Goal: Information Seeking & Learning: Learn about a topic

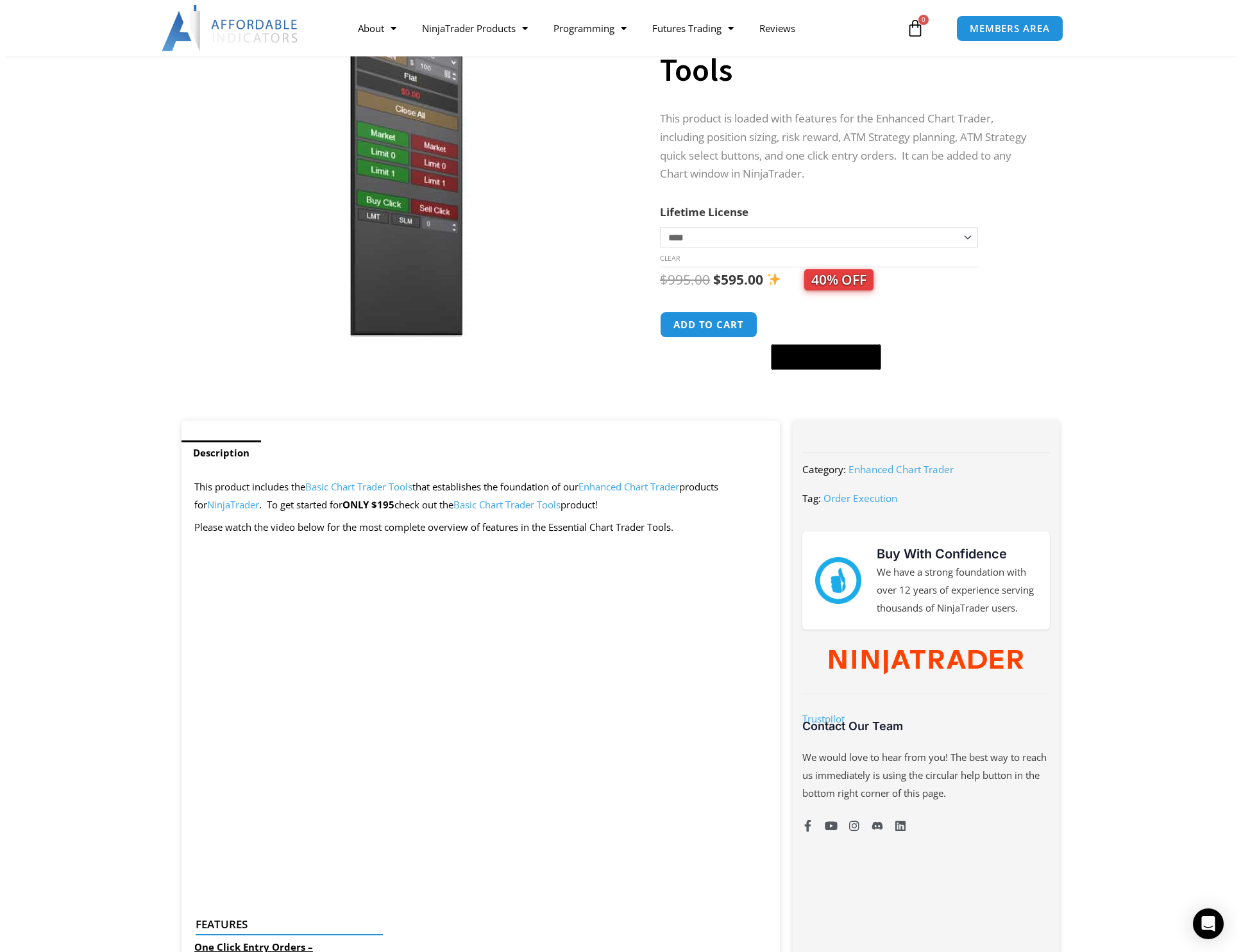
scroll to position [149, 0]
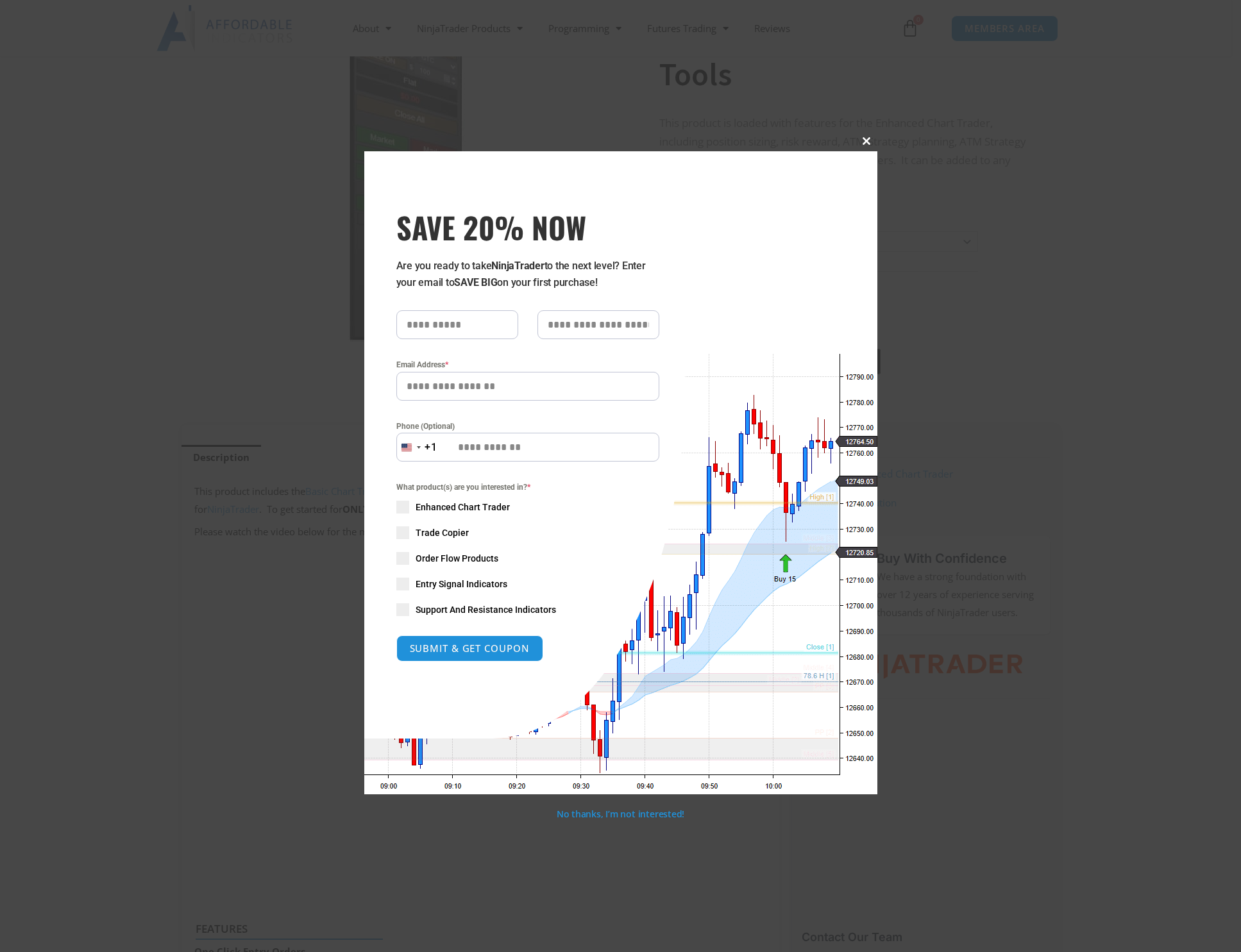
click at [862, 139] on span at bounding box center [867, 141] width 20 height 8
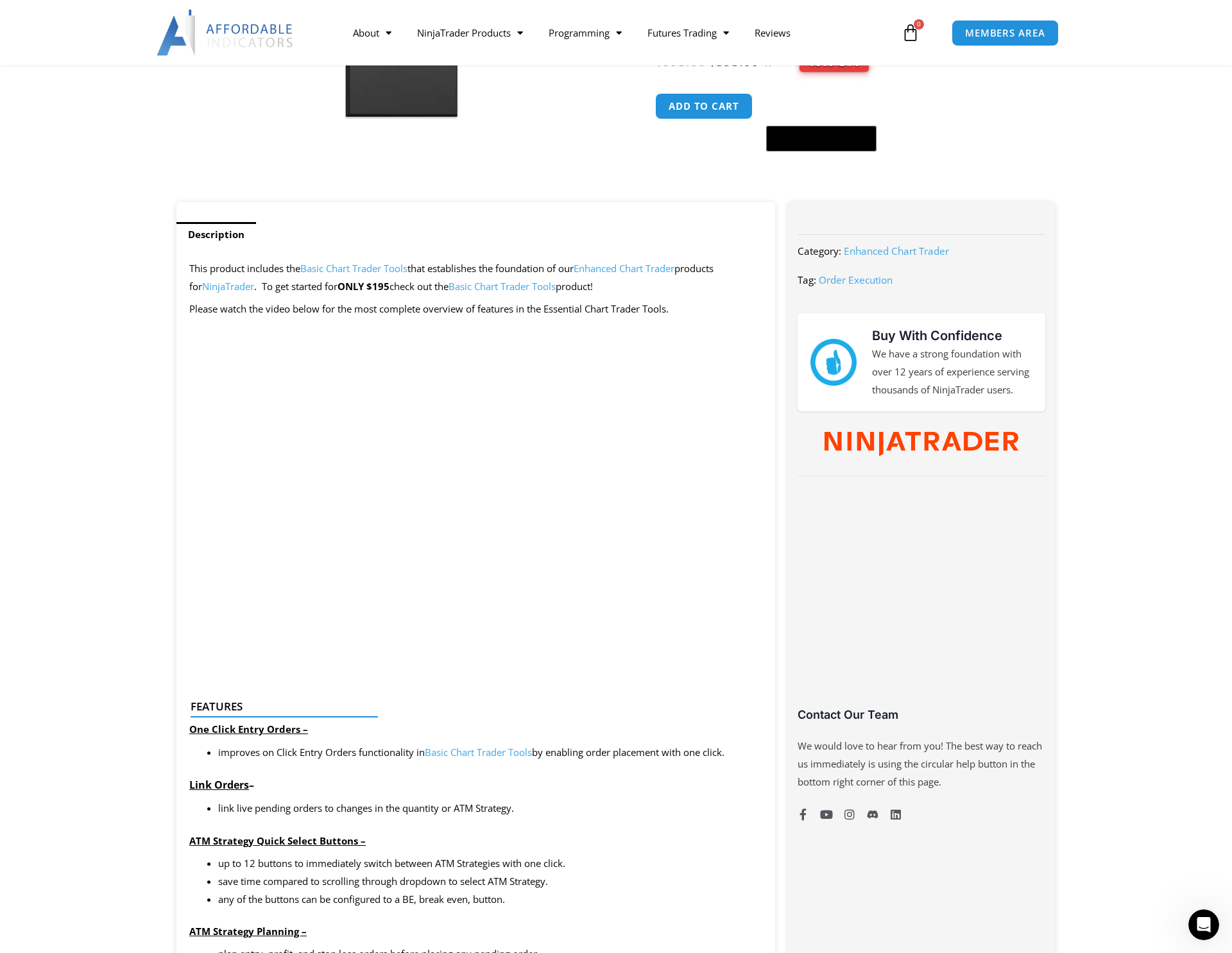
scroll to position [343, 0]
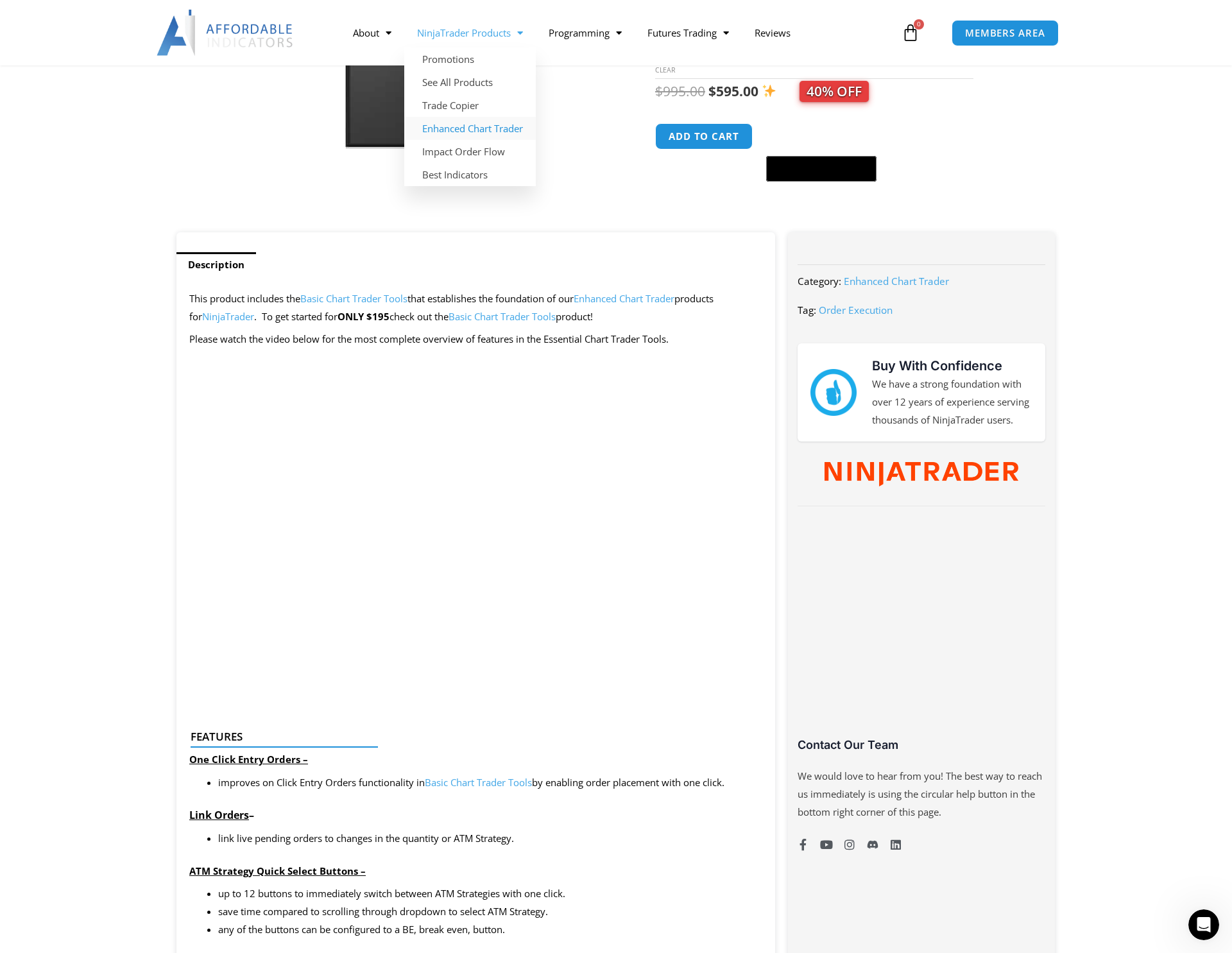
click at [455, 128] on link "Enhanced Chart Trader" at bounding box center [470, 128] width 131 height 23
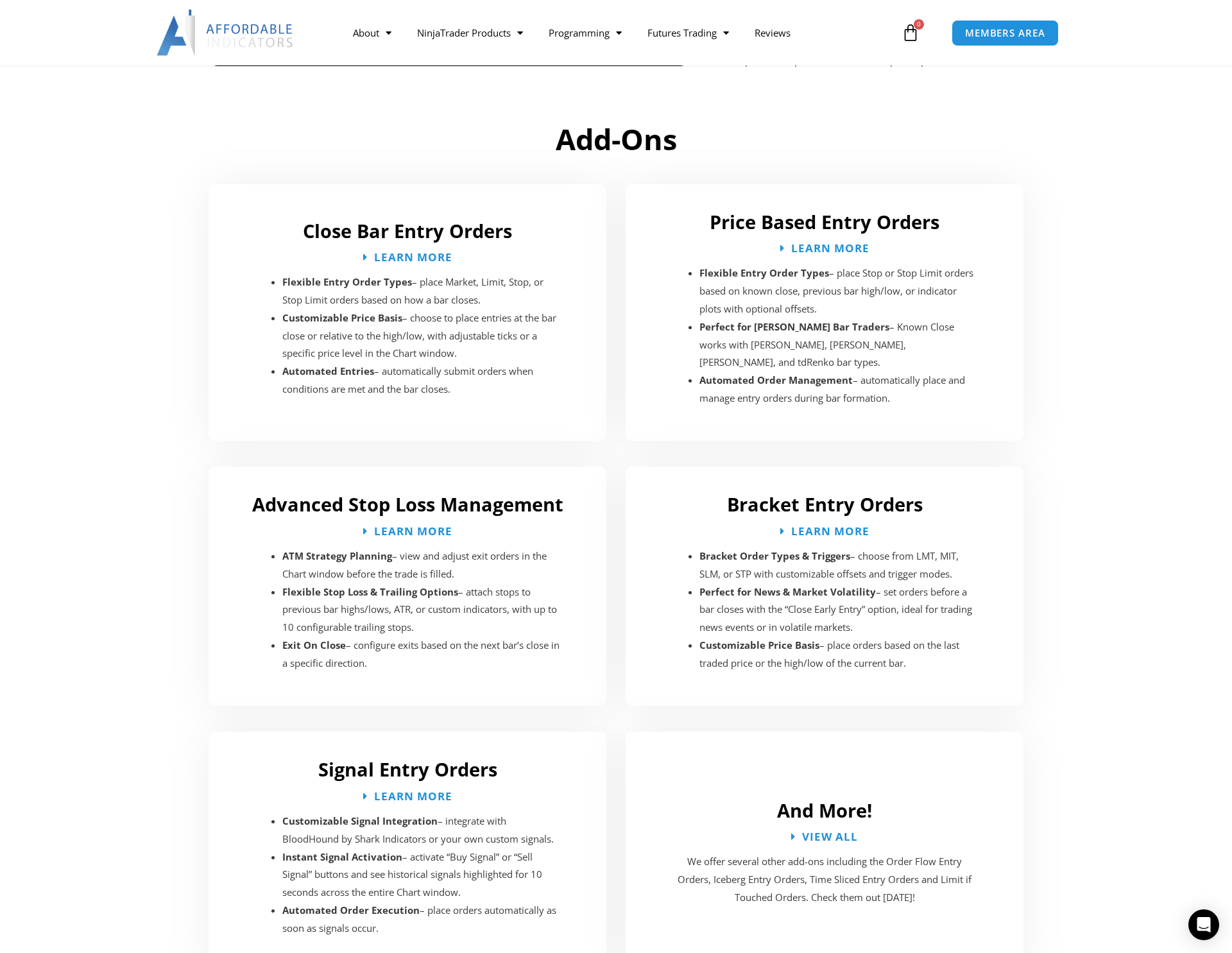
scroll to position [1792, 0]
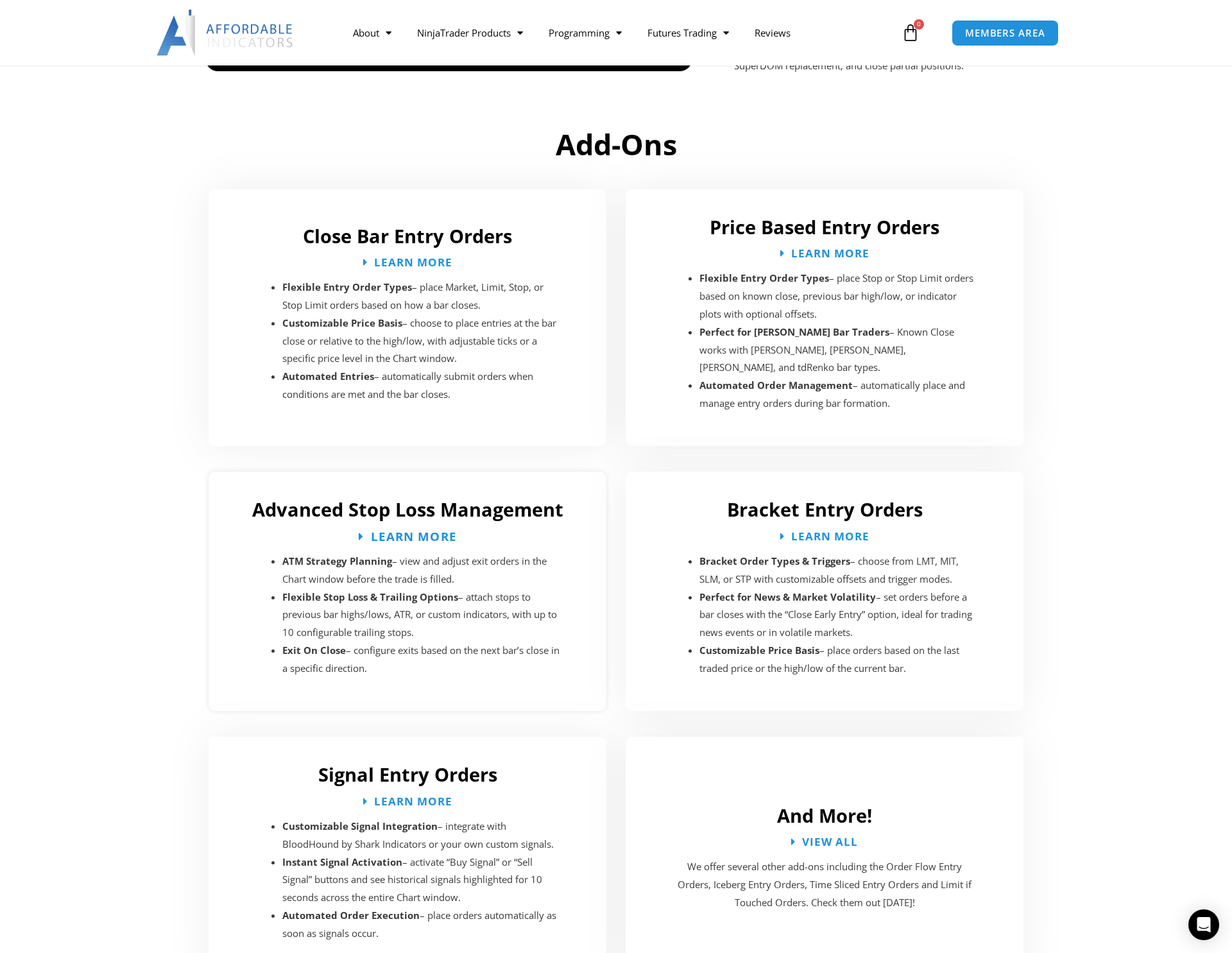
click at [398, 530] on span "Learn More" at bounding box center [413, 536] width 86 height 12
click at [365, 530] on span "Learn More" at bounding box center [408, 536] width 98 height 12
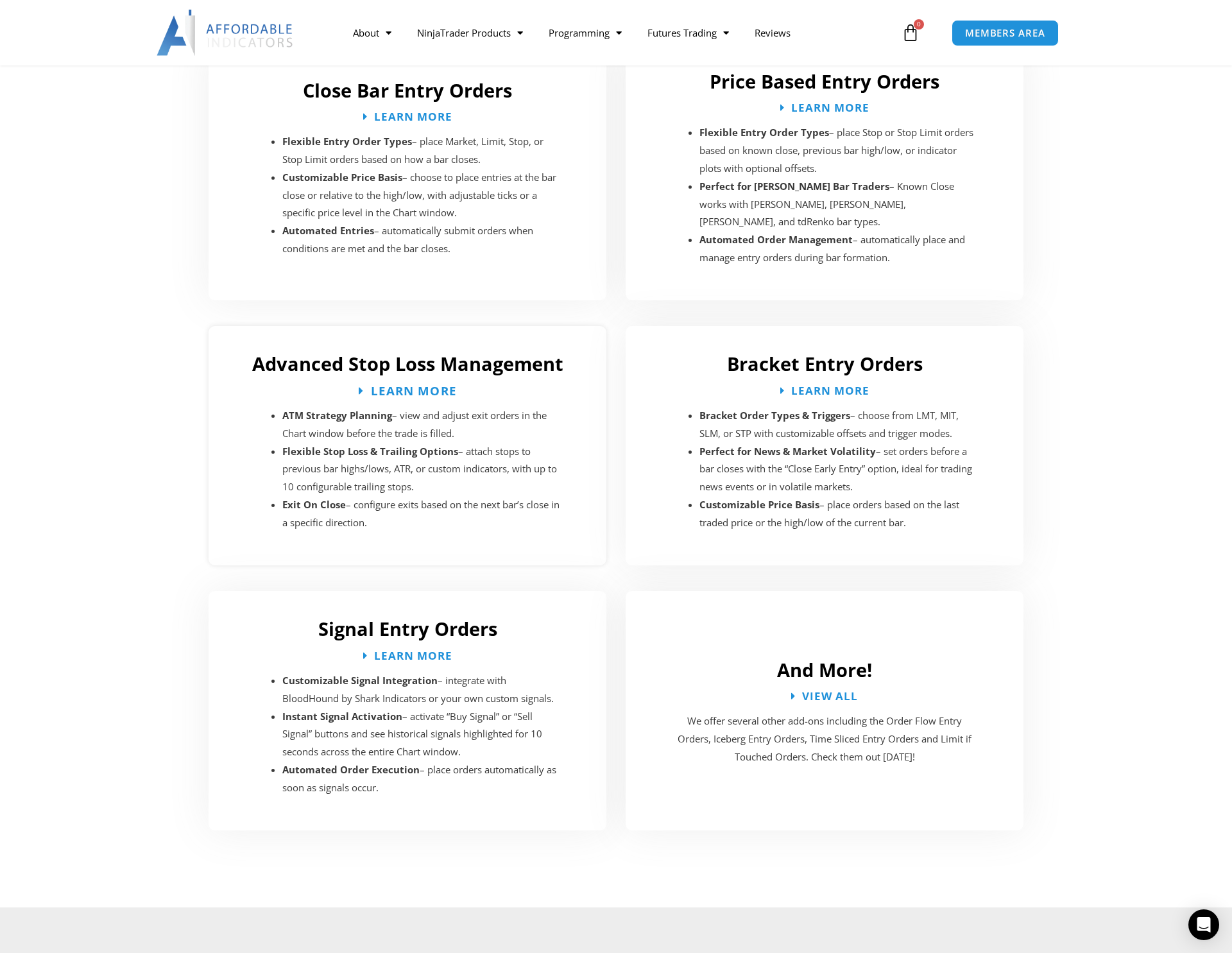
scroll to position [1942, 0]
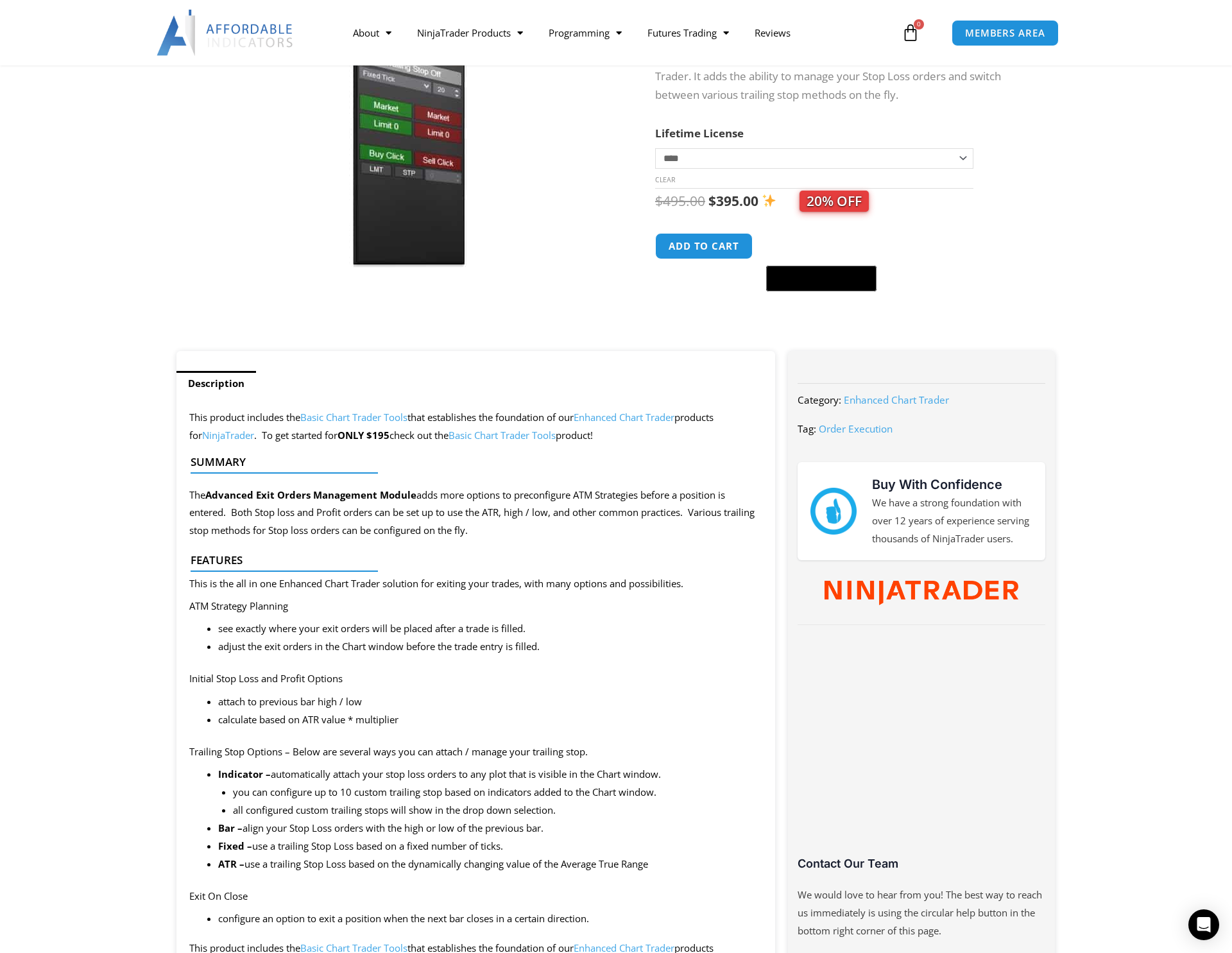
scroll to position [213, 0]
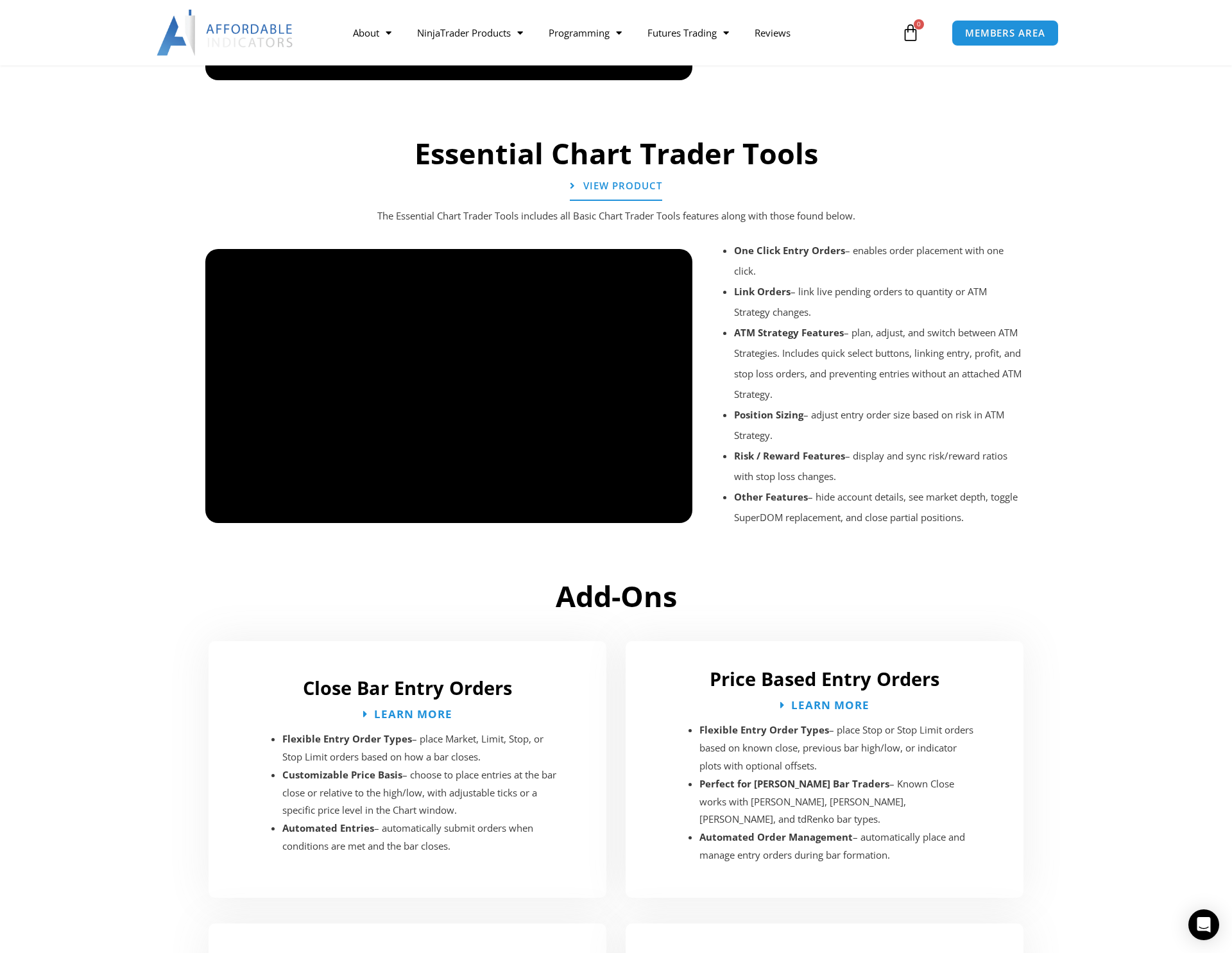
scroll to position [1330, 0]
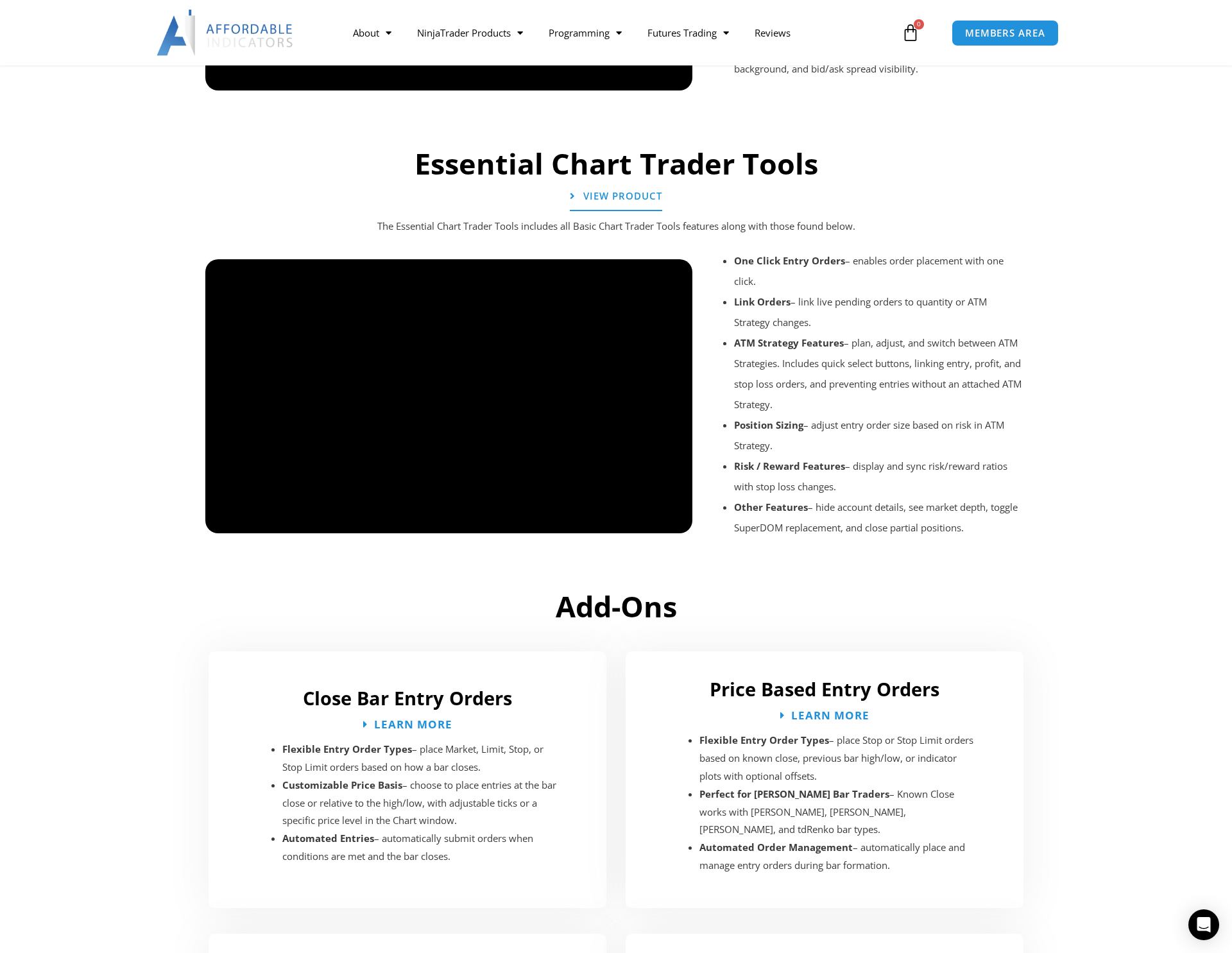
click at [254, 522] on div at bounding box center [449, 545] width 487 height 61
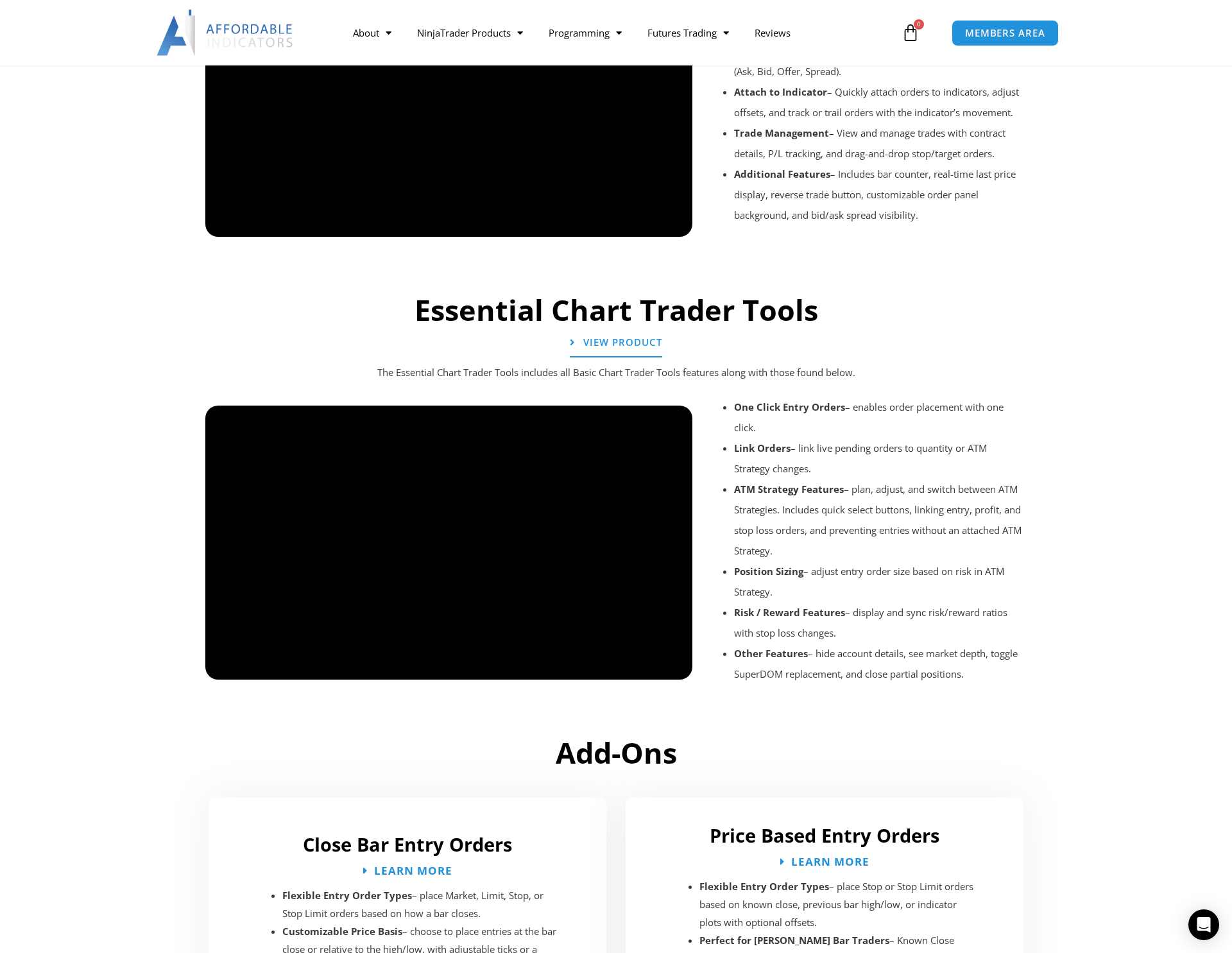
scroll to position [1073, 0]
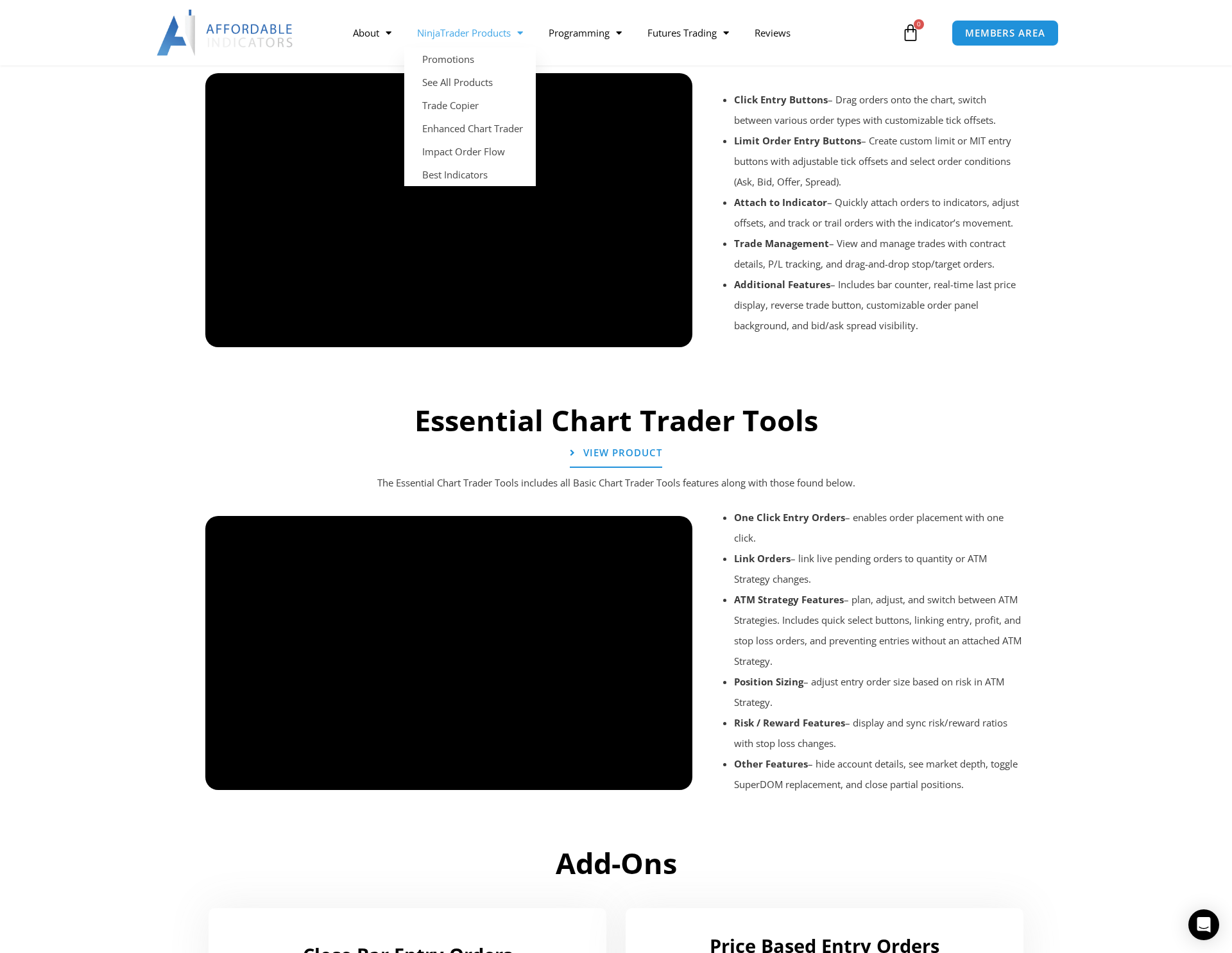
click at [516, 31] on span "Menu" at bounding box center [517, 33] width 12 height 22
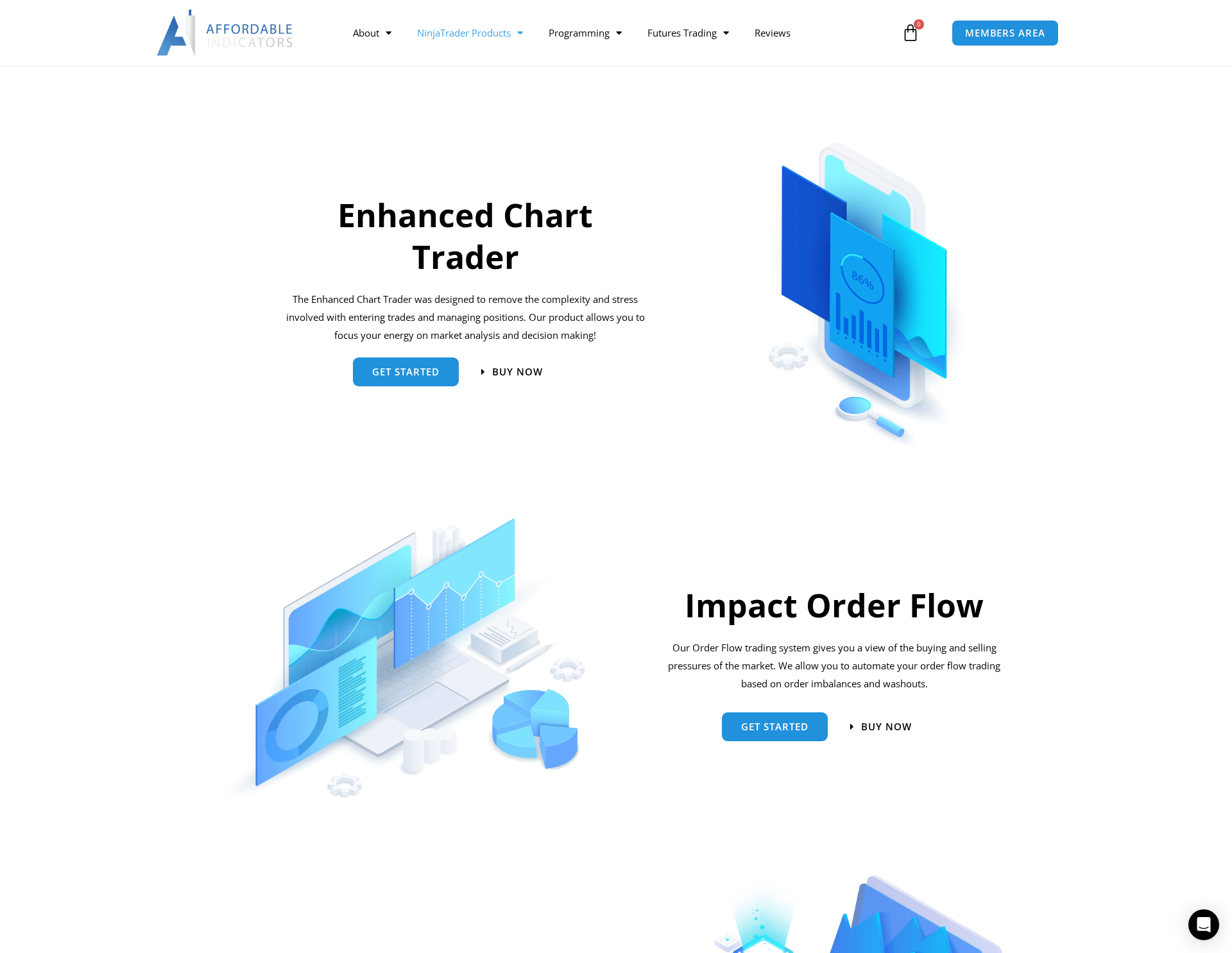
scroll to position [514, 0]
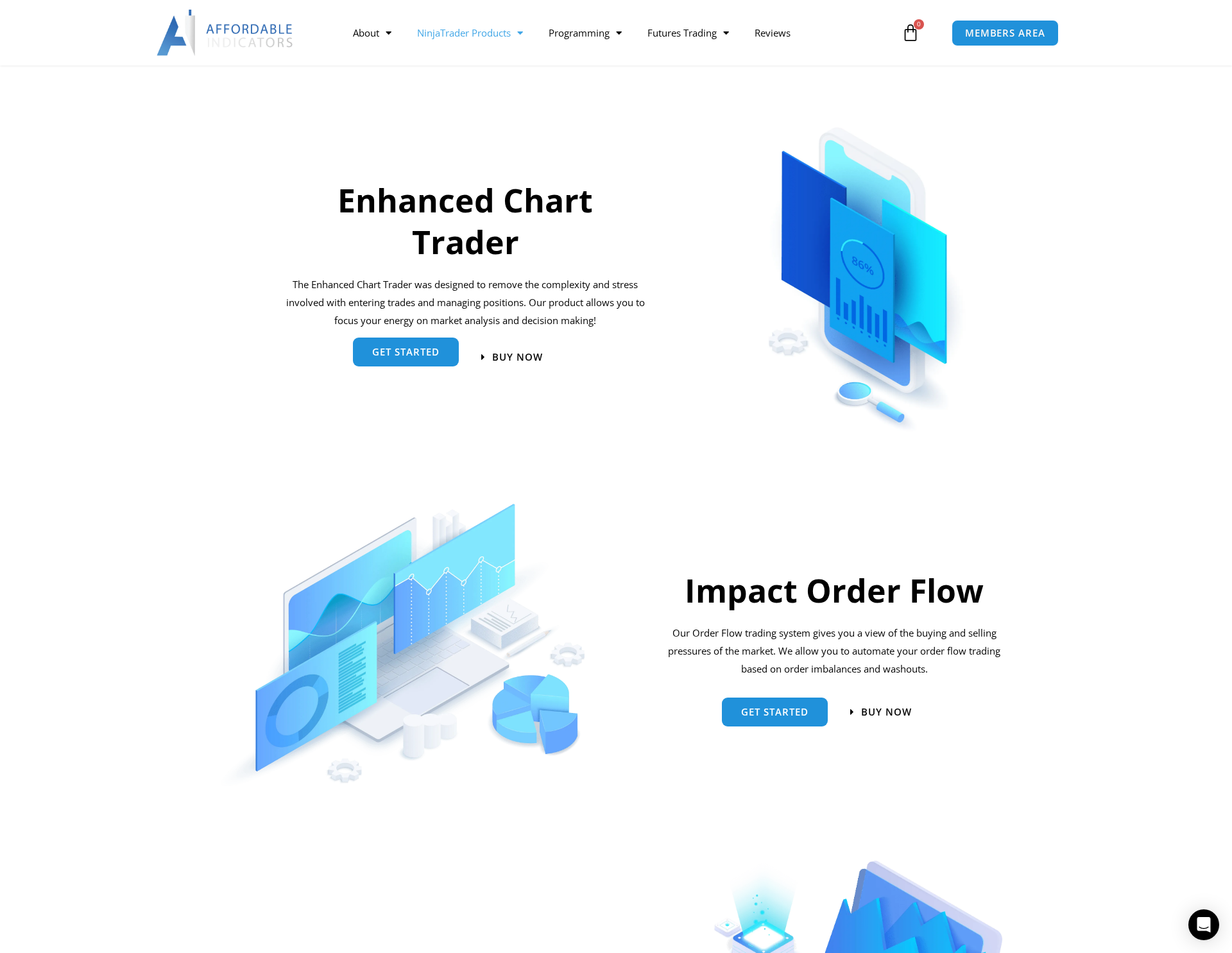
click at [398, 350] on span "get started" at bounding box center [406, 352] width 67 height 10
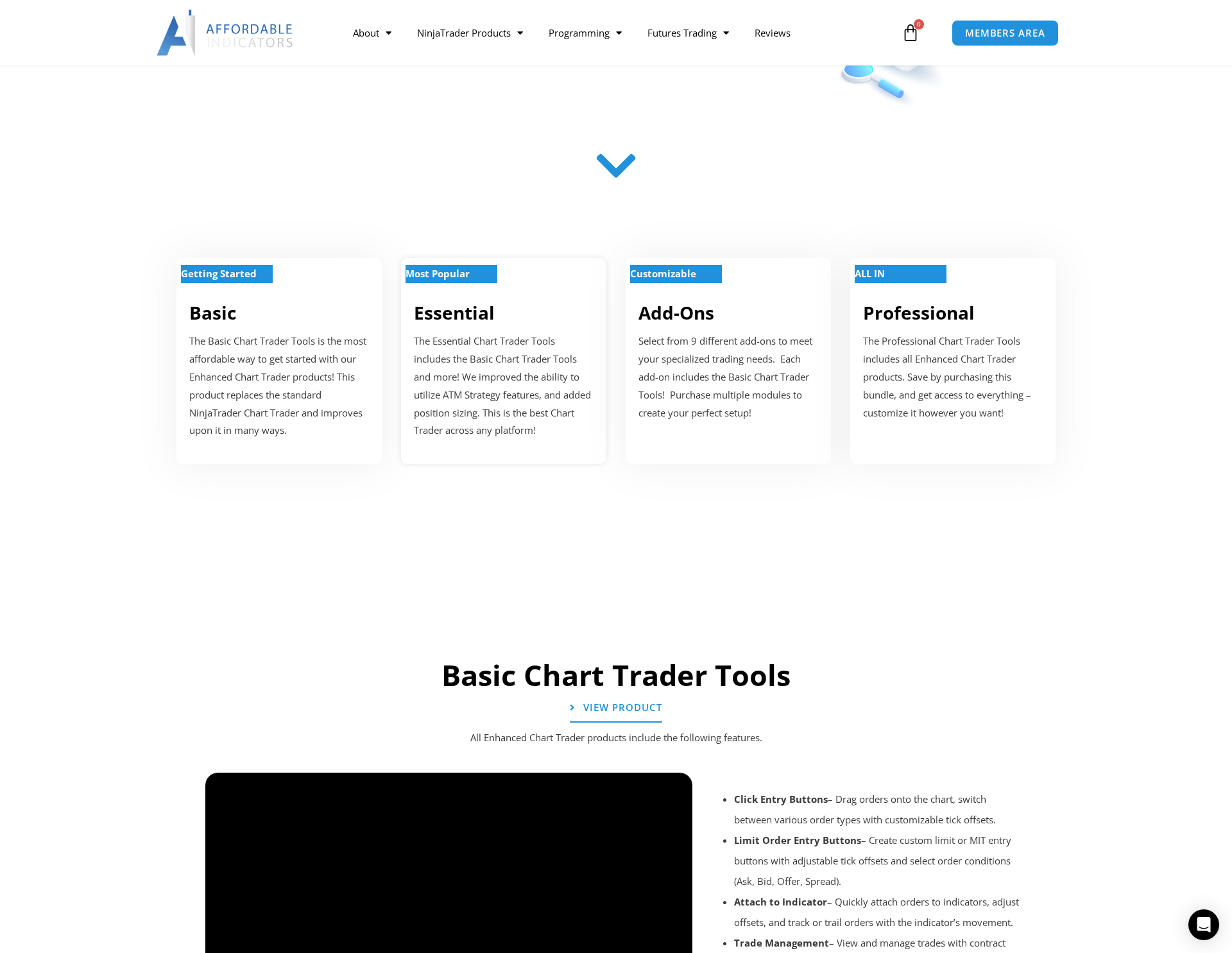
scroll to position [342, 0]
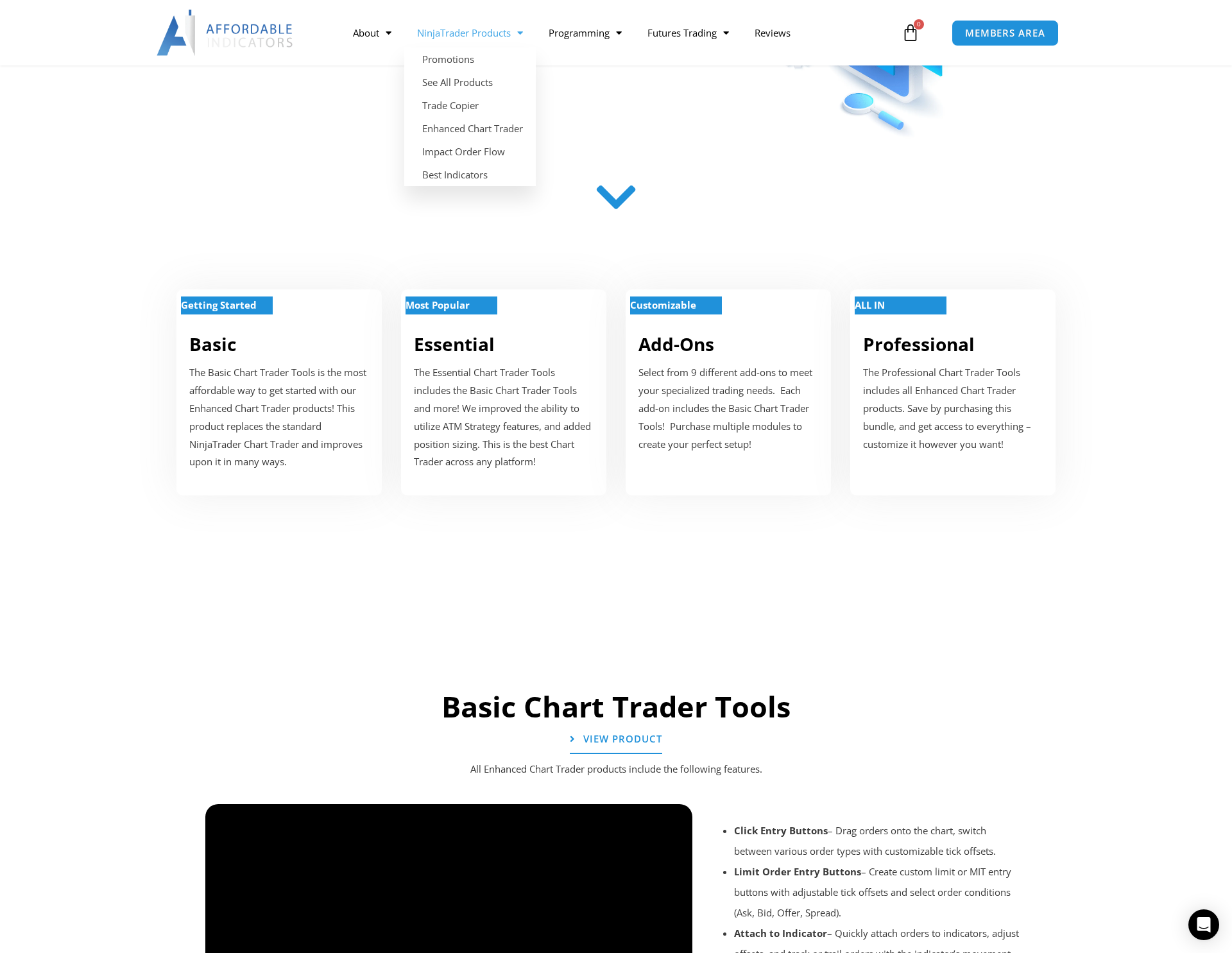
click at [523, 34] on span "Menu" at bounding box center [517, 33] width 12 height 22
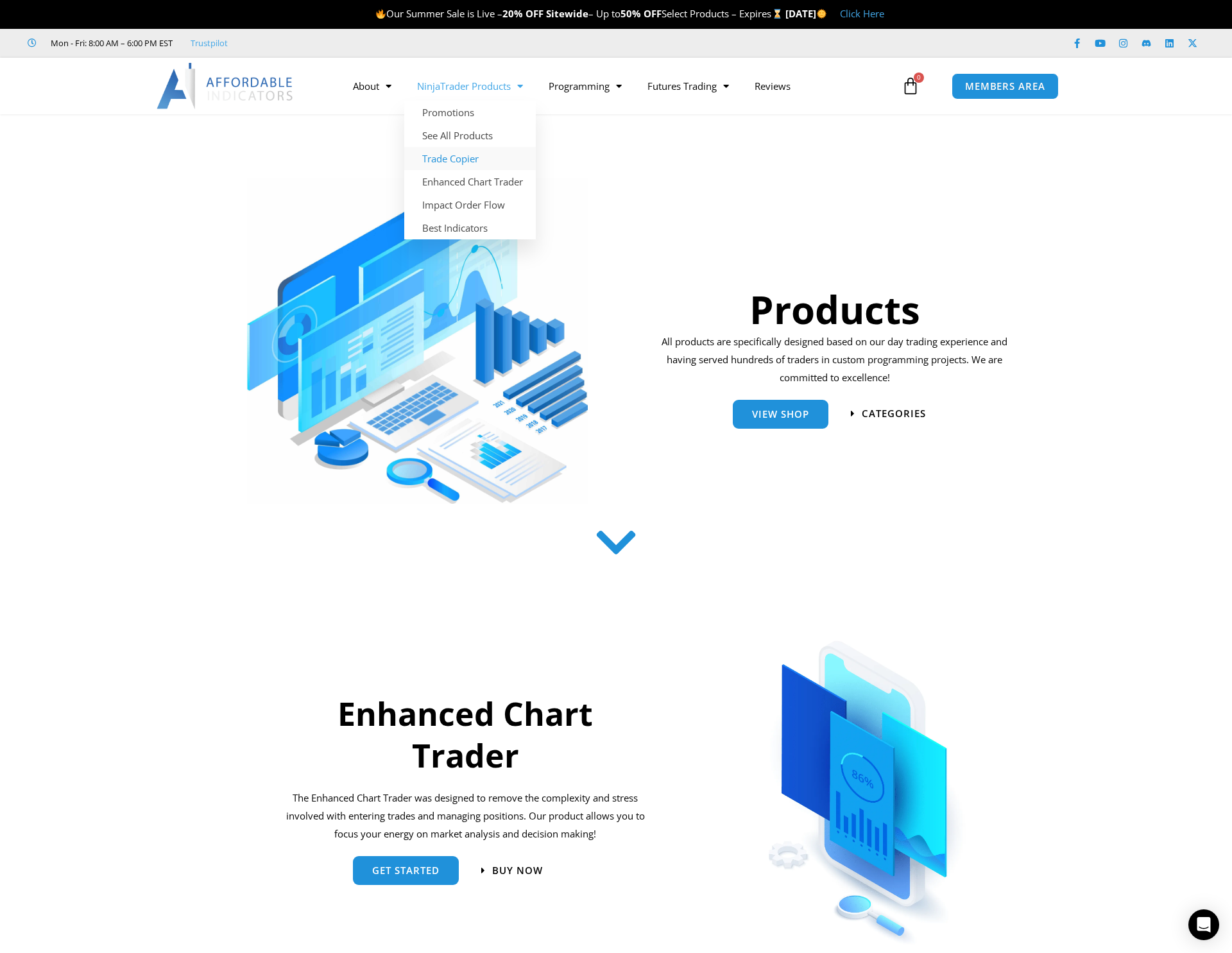
click at [462, 162] on link "Trade Copier" at bounding box center [470, 158] width 131 height 23
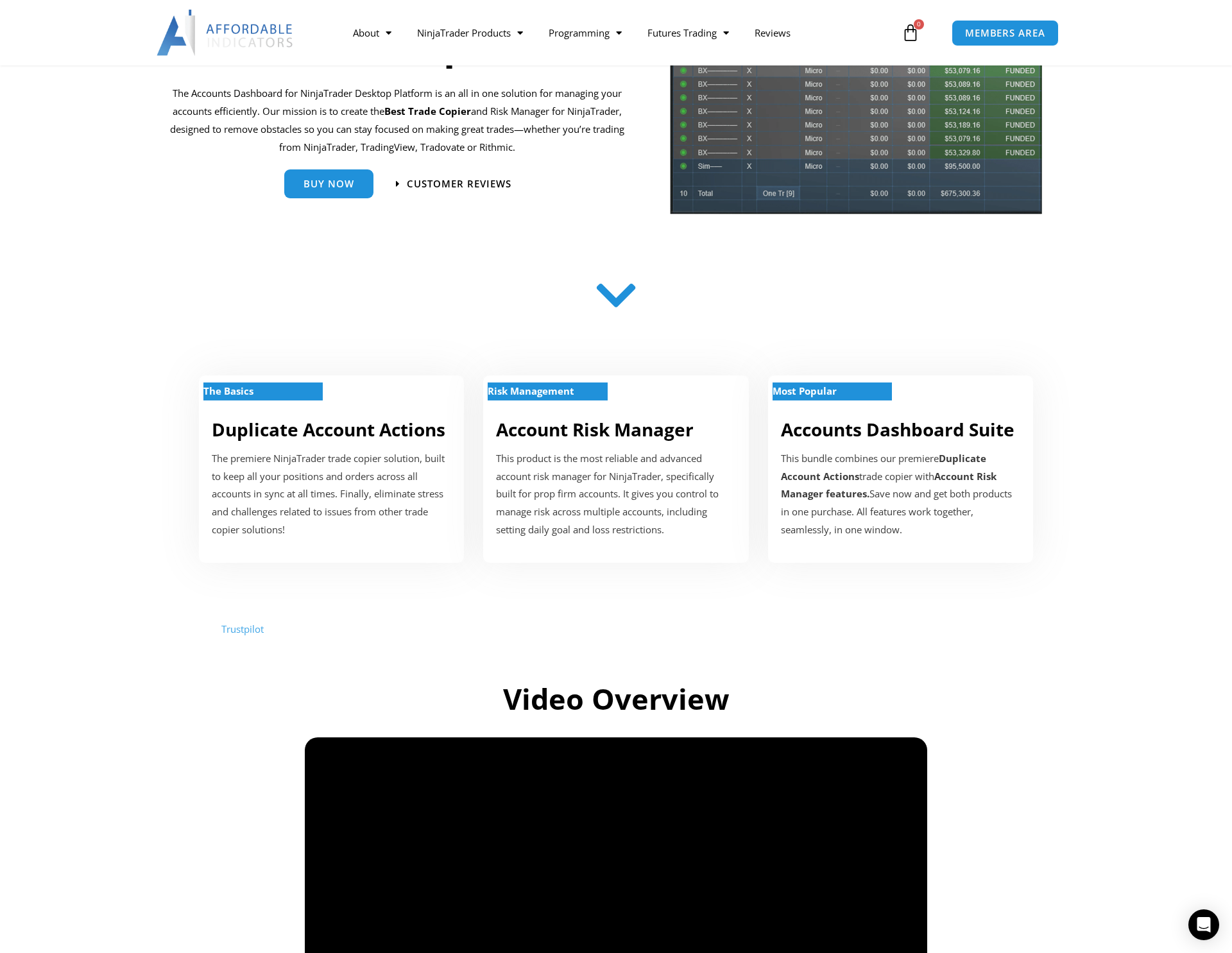
scroll to position [171, 0]
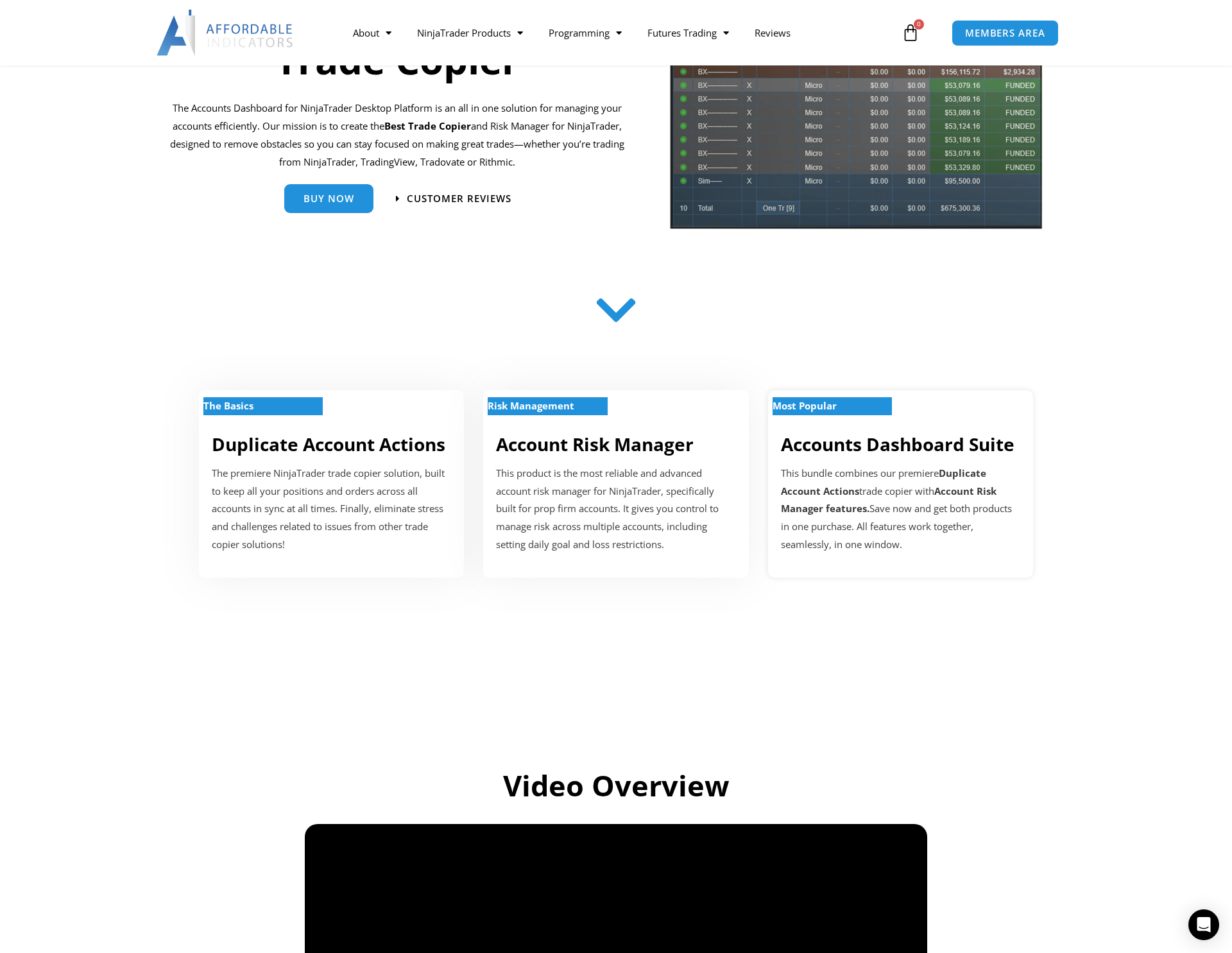
click at [815, 408] on strong "Most Popular" at bounding box center [805, 405] width 64 height 13
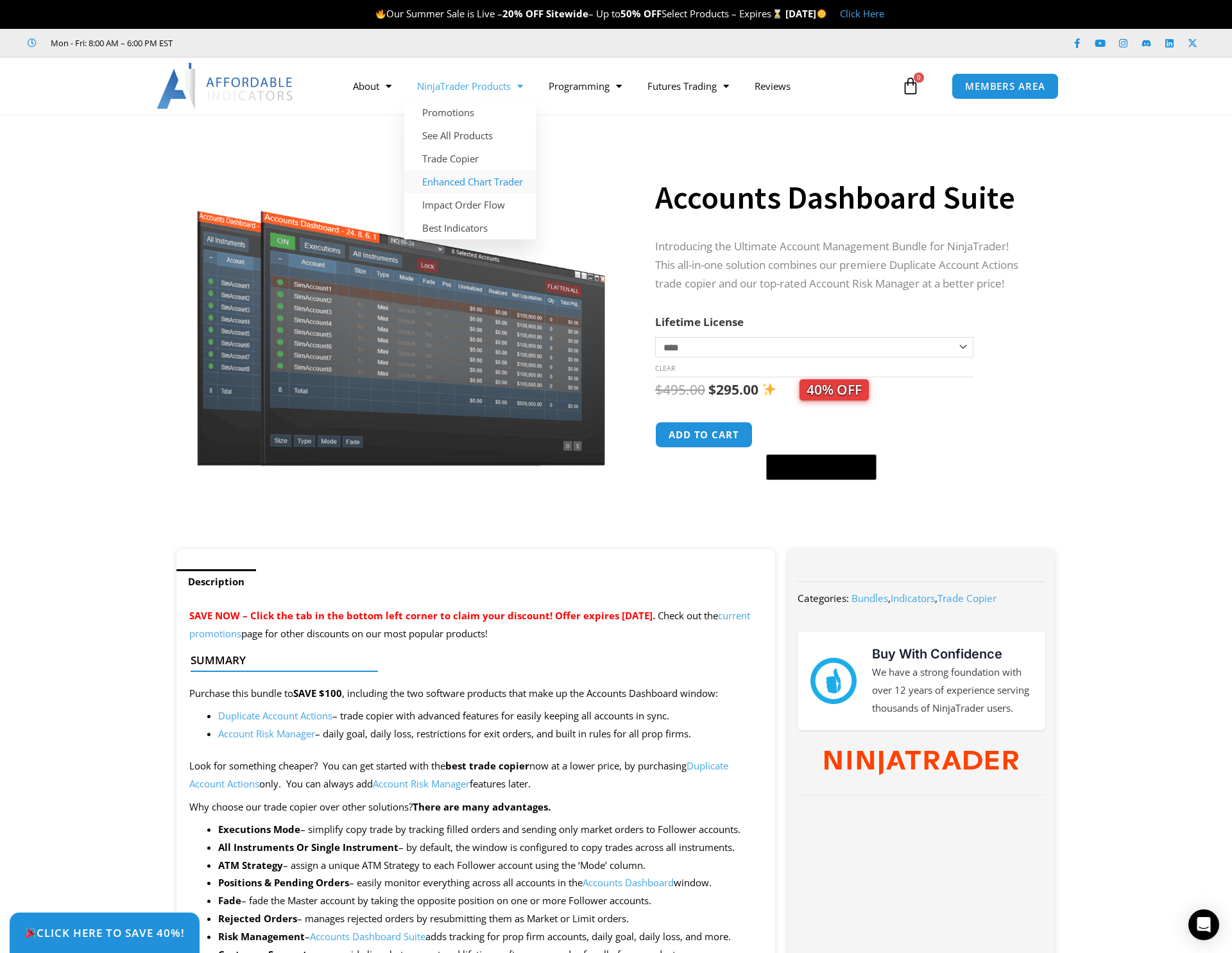
click at [474, 186] on link "Enhanced Chart Trader" at bounding box center [470, 181] width 131 height 23
